Goal: Task Accomplishment & Management: Manage account settings

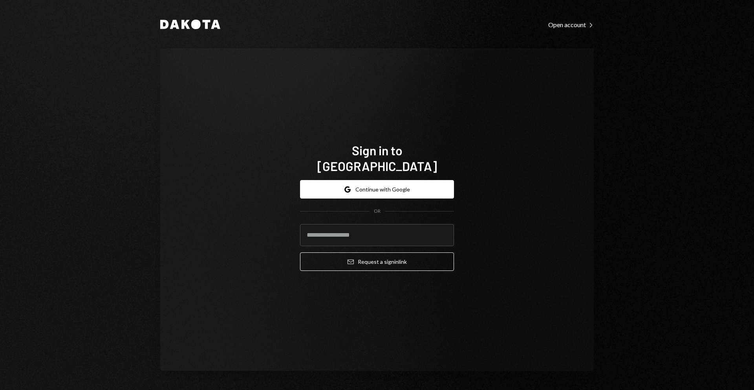
click at [372, 174] on div "Google Continue with Google OR Email Request a sign in link" at bounding box center [377, 225] width 154 height 103
click at [364, 180] on button "Google Continue with Google" at bounding box center [377, 189] width 154 height 18
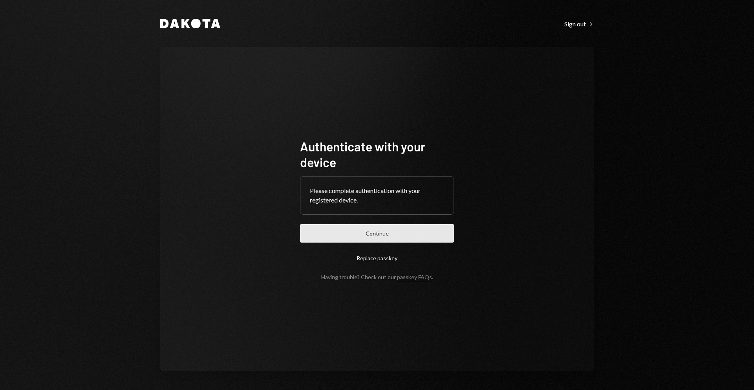
click at [391, 231] on button "Continue" at bounding box center [377, 233] width 154 height 18
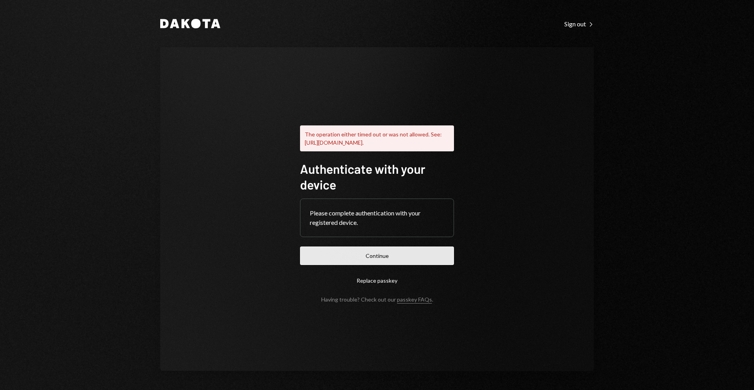
click at [400, 263] on button "Continue" at bounding box center [377, 255] width 154 height 18
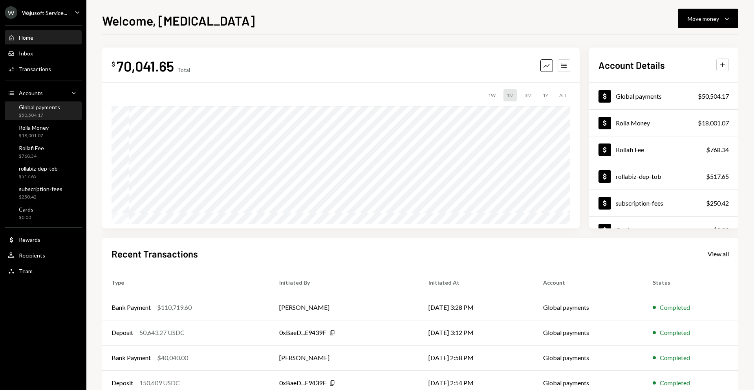
click at [28, 113] on div "$50,504.17" at bounding box center [39, 115] width 41 height 7
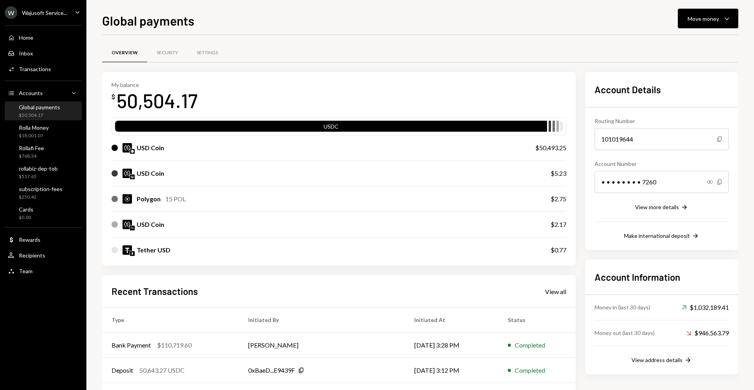
scroll to position [30, 0]
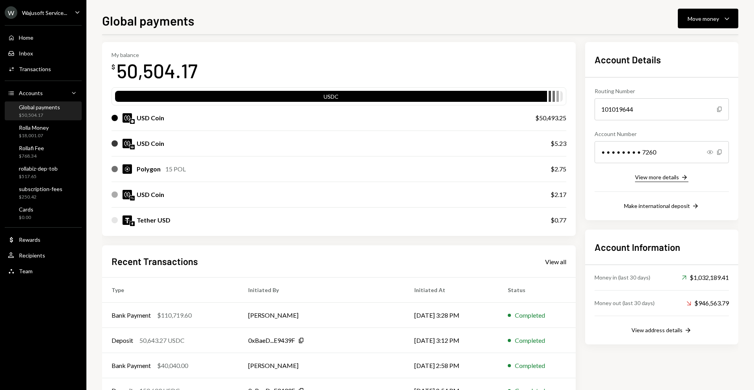
click at [645, 178] on div "View more details" at bounding box center [657, 177] width 44 height 7
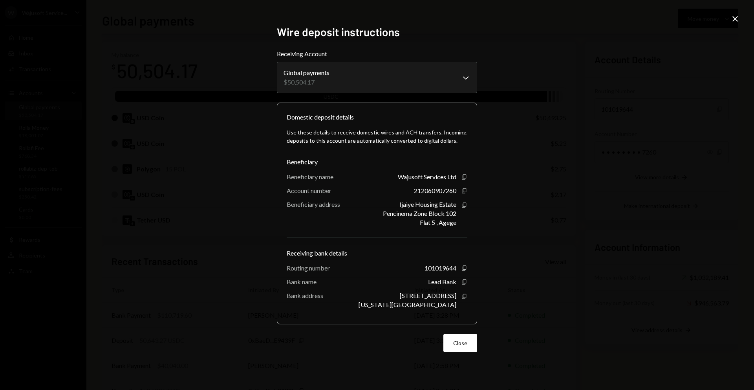
click at [740, 15] on div "**********" at bounding box center [377, 195] width 754 height 390
click at [737, 17] on icon at bounding box center [734, 18] width 5 height 5
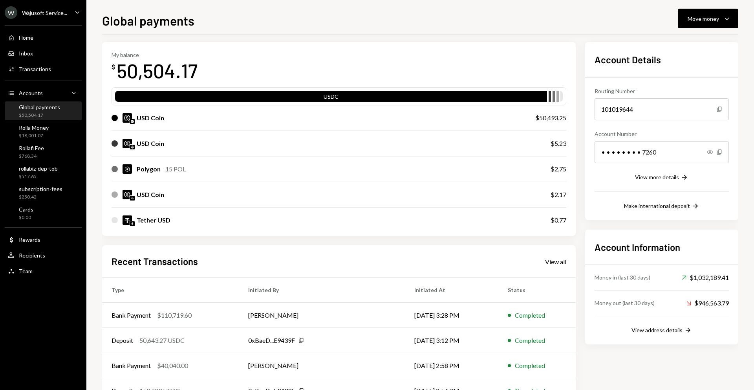
click at [710, 29] on div "Global payments Move money Caret Down Overview Security Settings My balance $ 5…" at bounding box center [420, 200] width 636 height 379
click at [713, 20] on div "Move money" at bounding box center [703, 19] width 31 height 8
click at [43, 164] on div "rollabiz-dep-tob $517.65" at bounding box center [43, 172] width 71 height 18
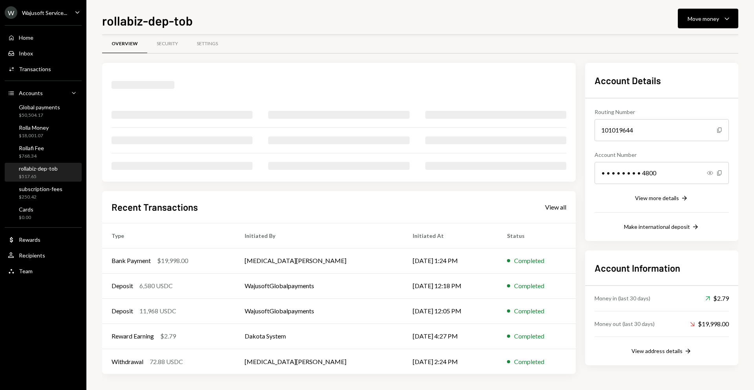
scroll to position [30, 0]
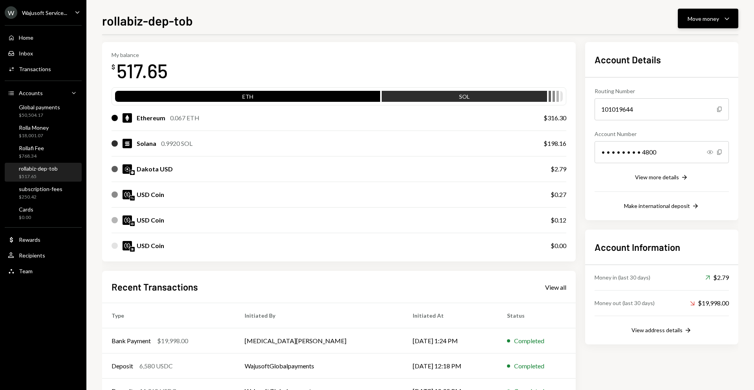
click at [695, 17] on div "Move money" at bounding box center [703, 19] width 31 height 8
click at [682, 80] on div "Deposit" at bounding box center [701, 77] width 57 height 8
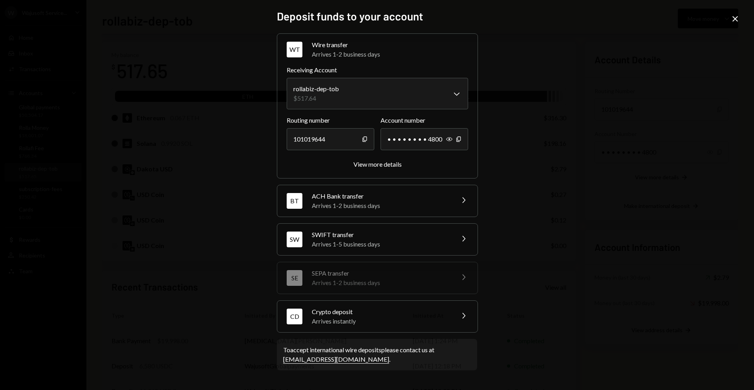
click at [381, 322] on div "Arrives instantly" at bounding box center [380, 320] width 137 height 9
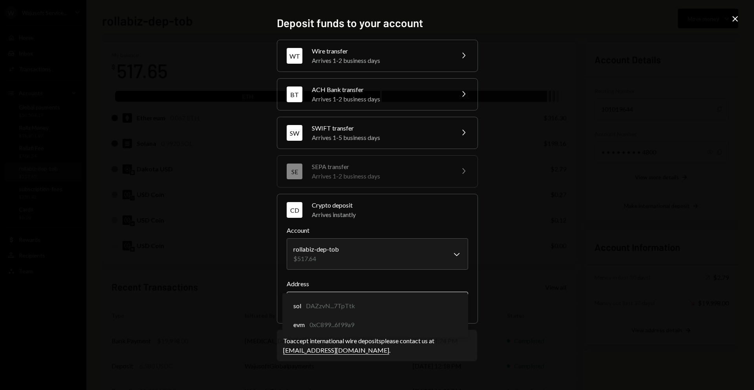
click at [369, 313] on body "W Wajusoft Service... Caret Down Home Home Inbox Inbox Activities Transactions …" at bounding box center [377, 195] width 754 height 390
select select "**********"
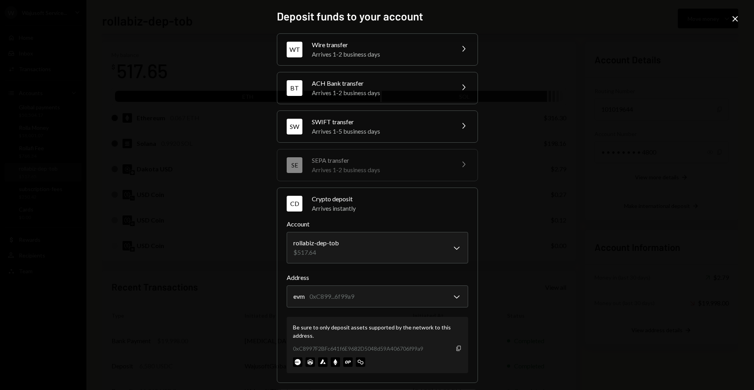
click at [455, 348] on icon "Copy" at bounding box center [458, 348] width 6 height 6
